Goal: Information Seeking & Learning: Learn about a topic

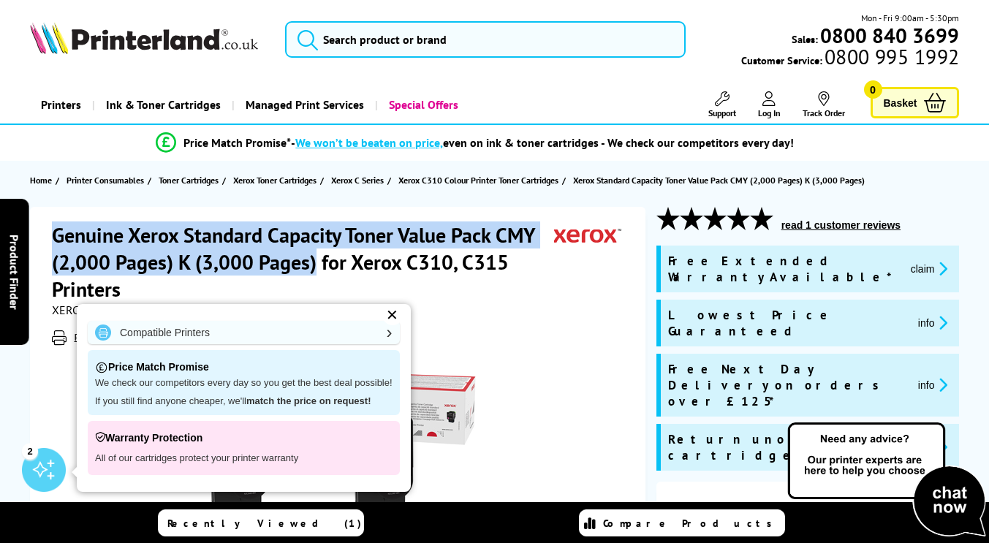
drag, startPoint x: 53, startPoint y: 229, endPoint x: 313, endPoint y: 267, distance: 262.9
click at [313, 267] on h1 "Genuine Xerox Standard Capacity Toner Value Pack CMY (2,000 Pages) K (3,000 Pag…" at bounding box center [303, 261] width 502 height 81
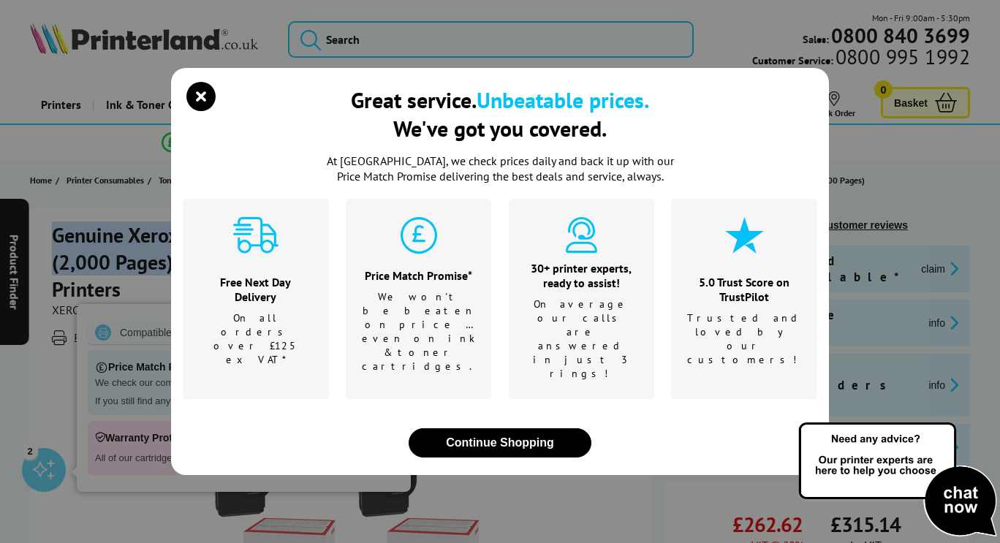
copy h1 "Genuine Xerox Standard Capacity Toner Value Pack CMY (2,000 Pages) K (3,000 Pag…"
click at [206, 111] on icon "close modal" at bounding box center [200, 96] width 29 height 29
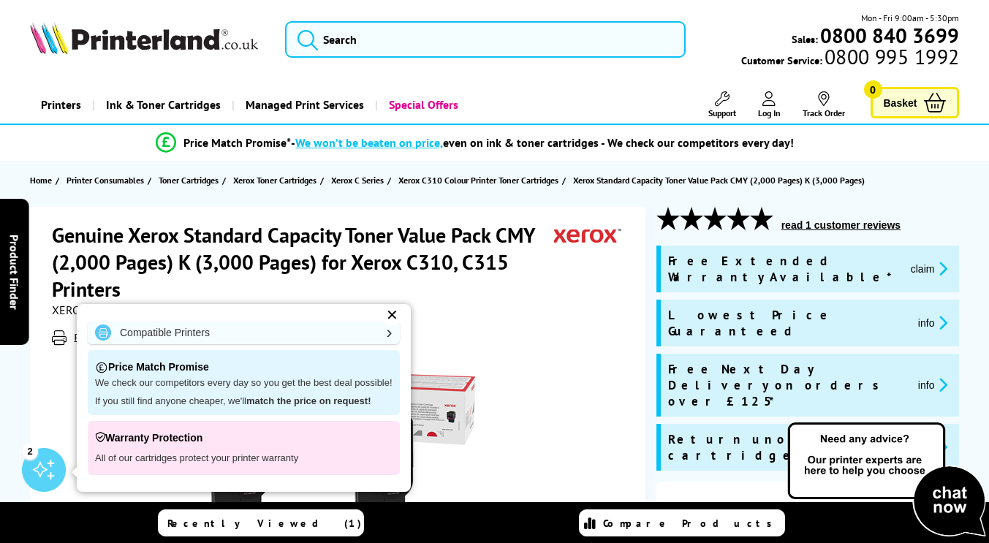
click at [435, 283] on h1 "Genuine Xerox Standard Capacity Toner Value Pack CMY (2,000 Pages) K (3,000 Pag…" at bounding box center [303, 261] width 502 height 81
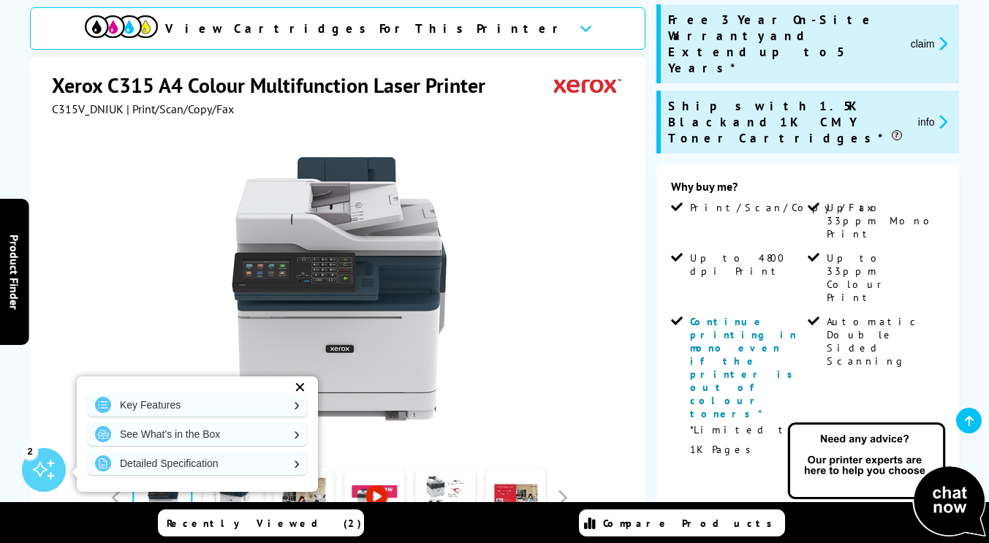
scroll to position [206, 0]
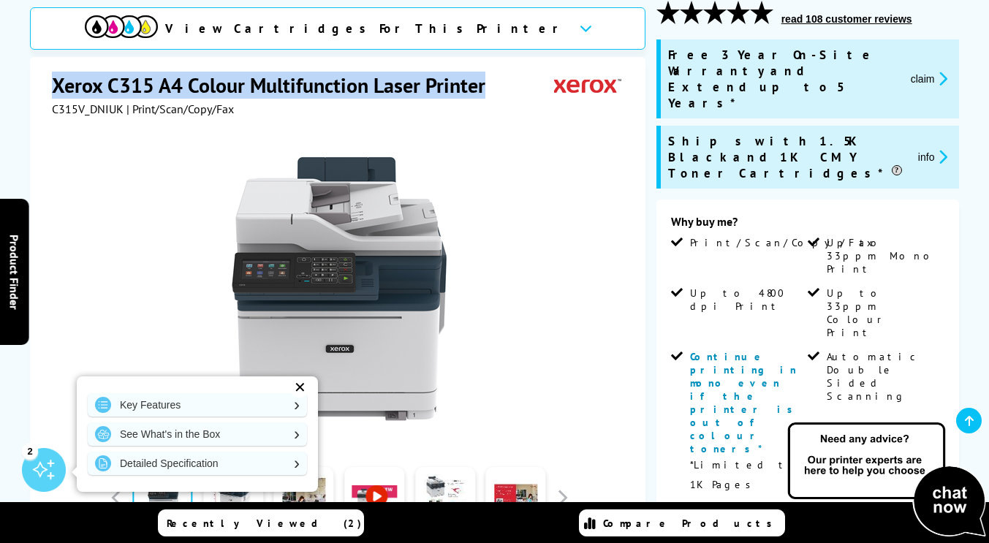
drag, startPoint x: 95, startPoint y: 83, endPoint x: 530, endPoint y: 67, distance: 435.8
click at [530, 67] on div "Xerox C315 A4 Colour Multifunction Laser Printer C315V_DNIUK | Print/Scan/Copy/…" at bounding box center [337, 372] width 615 height 630
copy div "Xerox C315 A4 Colour Multifunction Laser Printer"
